Goal: Information Seeking & Learning: Learn about a topic

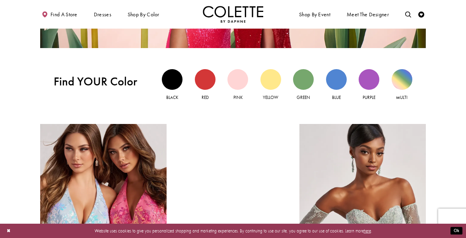
scroll to position [521, 0]
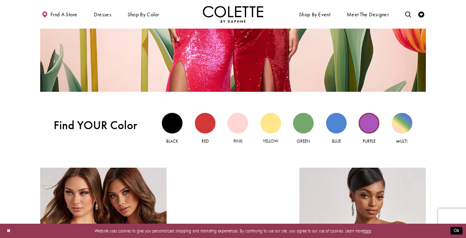
click at [363, 125] on div "Purple view" at bounding box center [369, 123] width 21 height 21
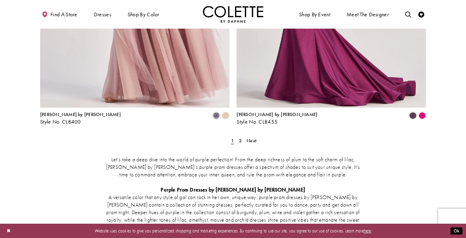
scroll to position [1111, 0]
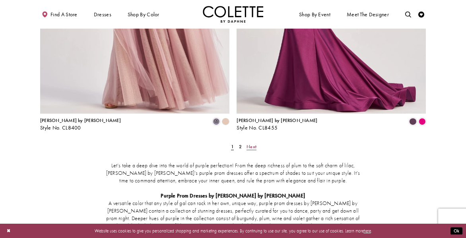
click at [248, 143] on span "Next" at bounding box center [251, 146] width 10 height 6
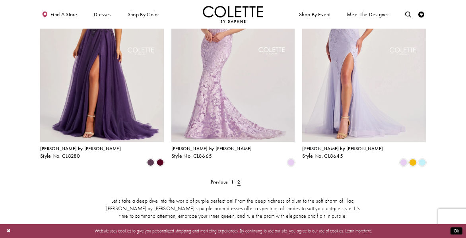
scroll to position [322, 0]
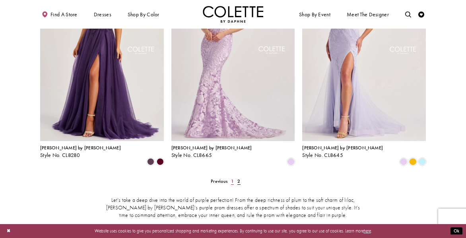
click at [232, 178] on span "1" at bounding box center [232, 181] width 3 height 6
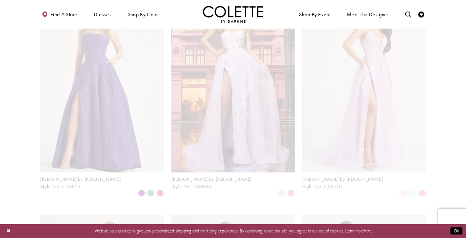
scroll to position [33, 0]
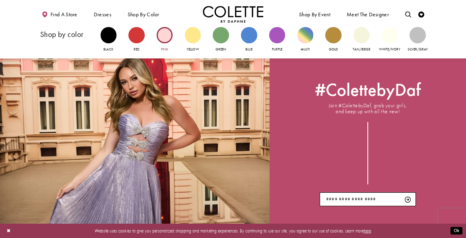
click at [161, 39] on div "Primary block" at bounding box center [165, 35] width 16 height 16
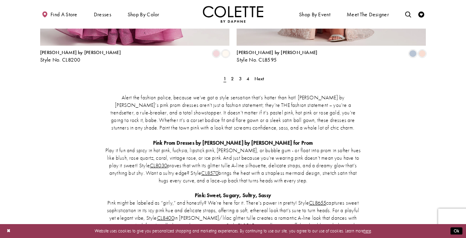
scroll to position [1099, 0]
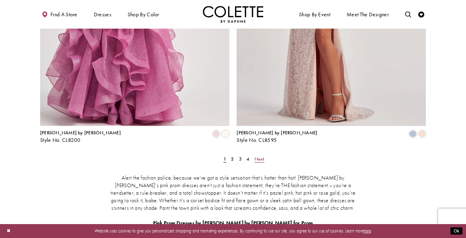
click at [258, 156] on span "Next" at bounding box center [259, 159] width 10 height 6
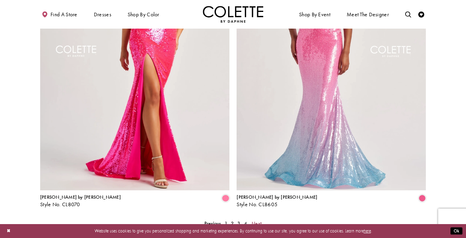
scroll to position [1118, 0]
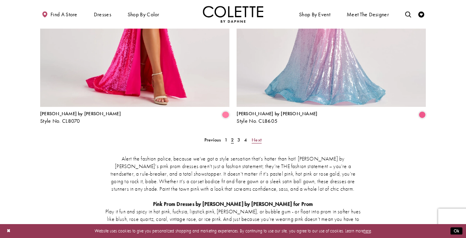
click at [257, 137] on span "Next" at bounding box center [257, 140] width 10 height 6
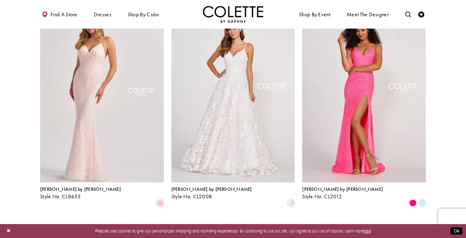
scroll to position [275, 0]
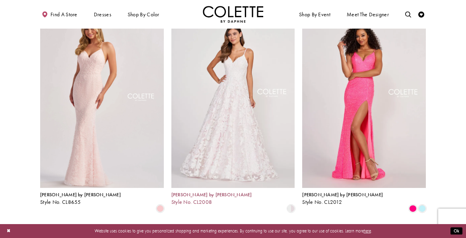
click at [188, 192] on span "[PERSON_NAME] by [PERSON_NAME]" at bounding box center [211, 195] width 81 height 6
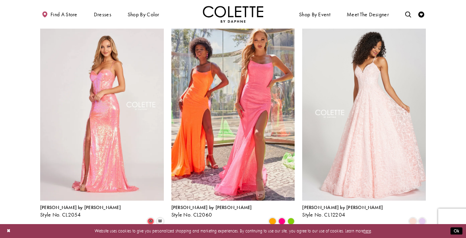
scroll to position [709, 0]
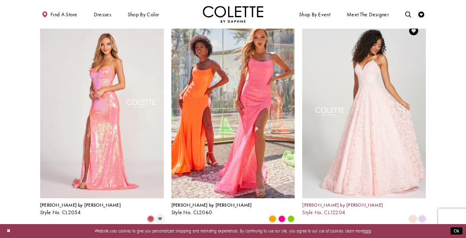
click at [326, 202] on span "Colette by Daphne" at bounding box center [342, 205] width 81 height 6
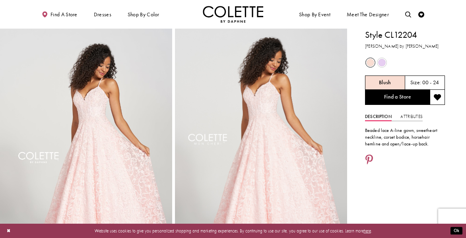
click at [380, 64] on span "Product color controls state depends on size chosen" at bounding box center [382, 63] width 8 height 8
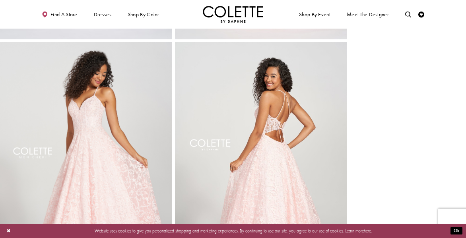
scroll to position [281, 0]
